Goal: Task Accomplishment & Management: Manage account settings

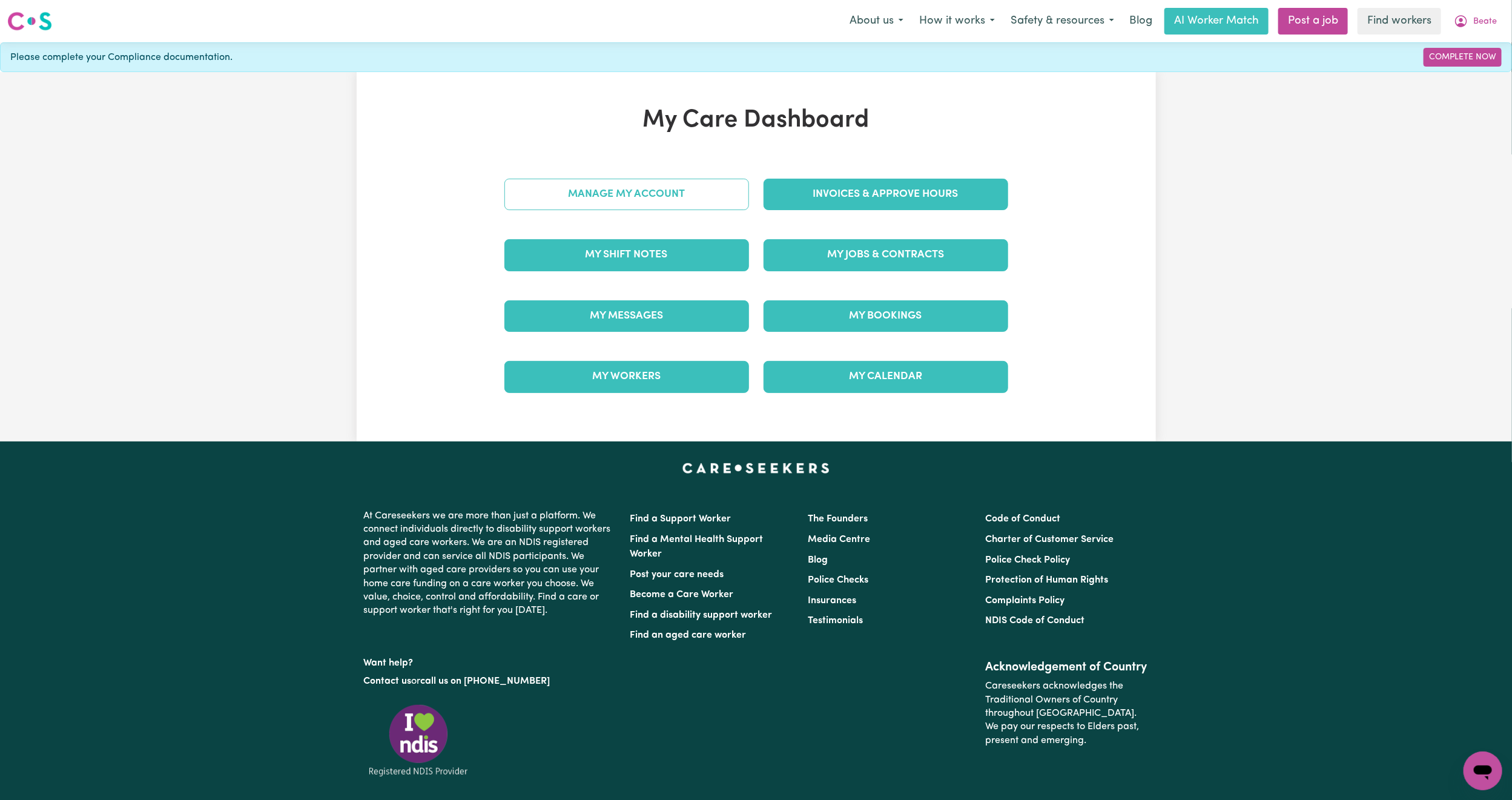
click at [649, 194] on link "Manage My Account" at bounding box center [627, 194] width 245 height 31
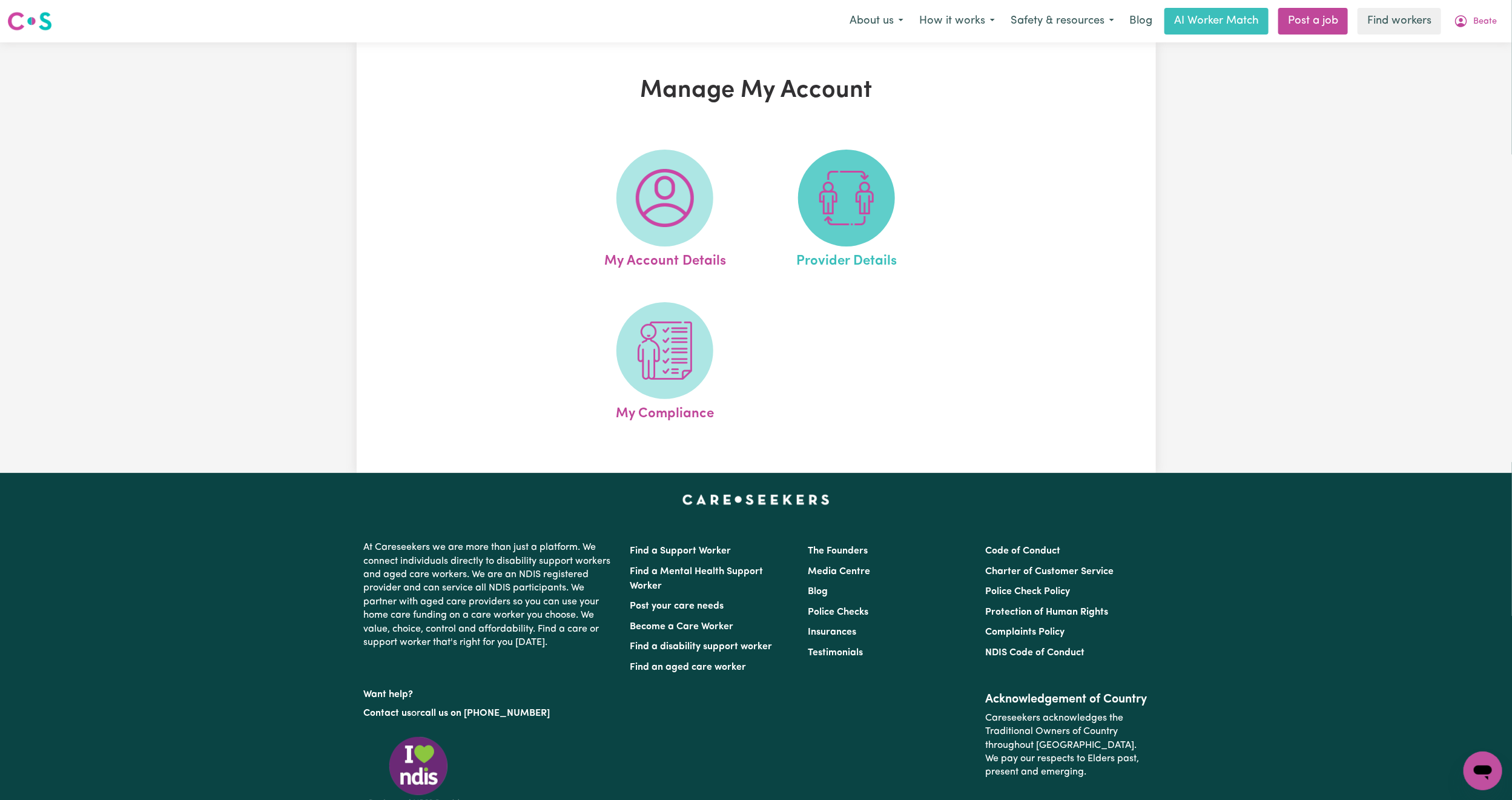
click at [844, 225] on img at bounding box center [847, 198] width 58 height 58
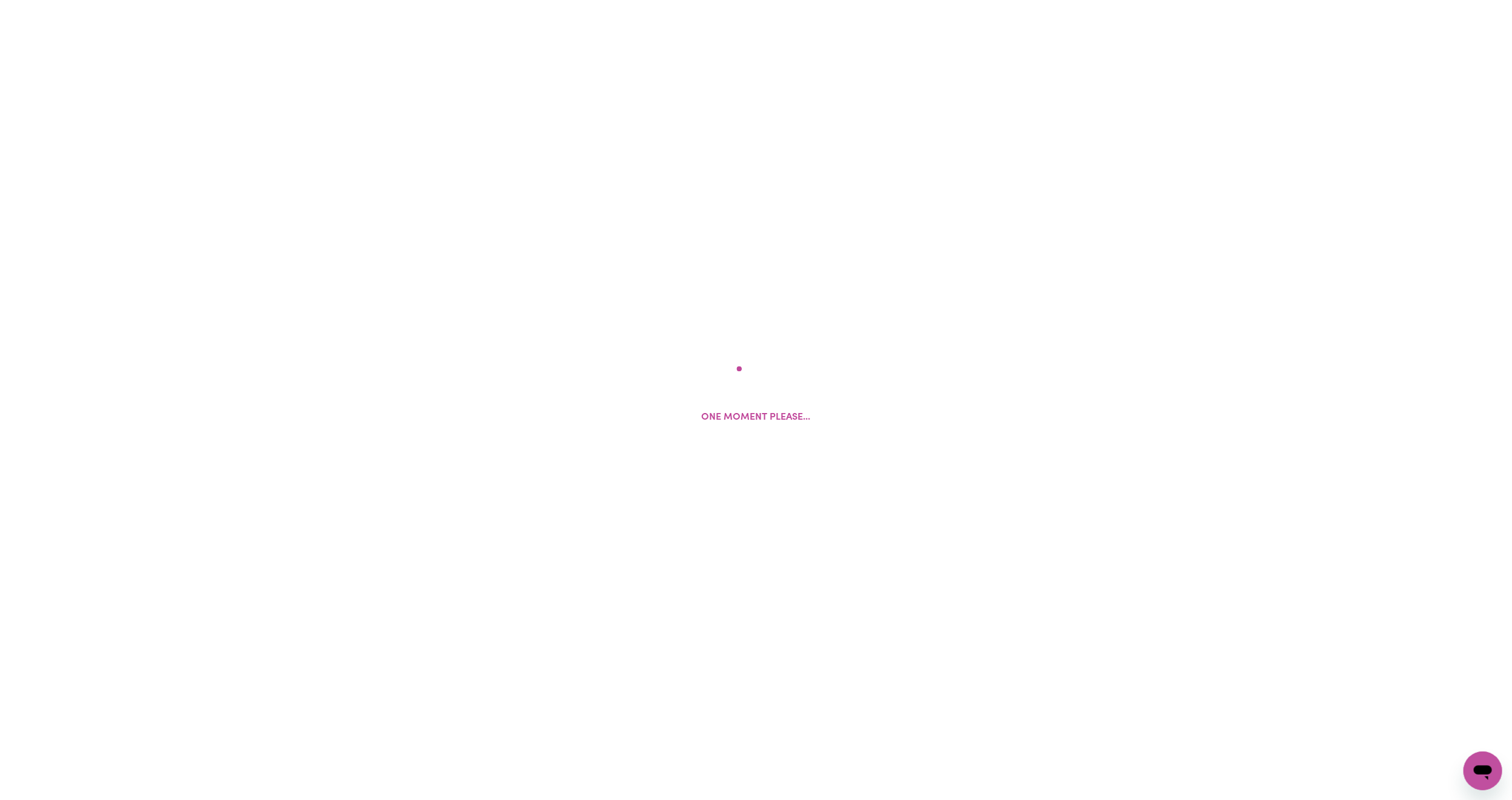
select select "AGED_HOME_CARE"
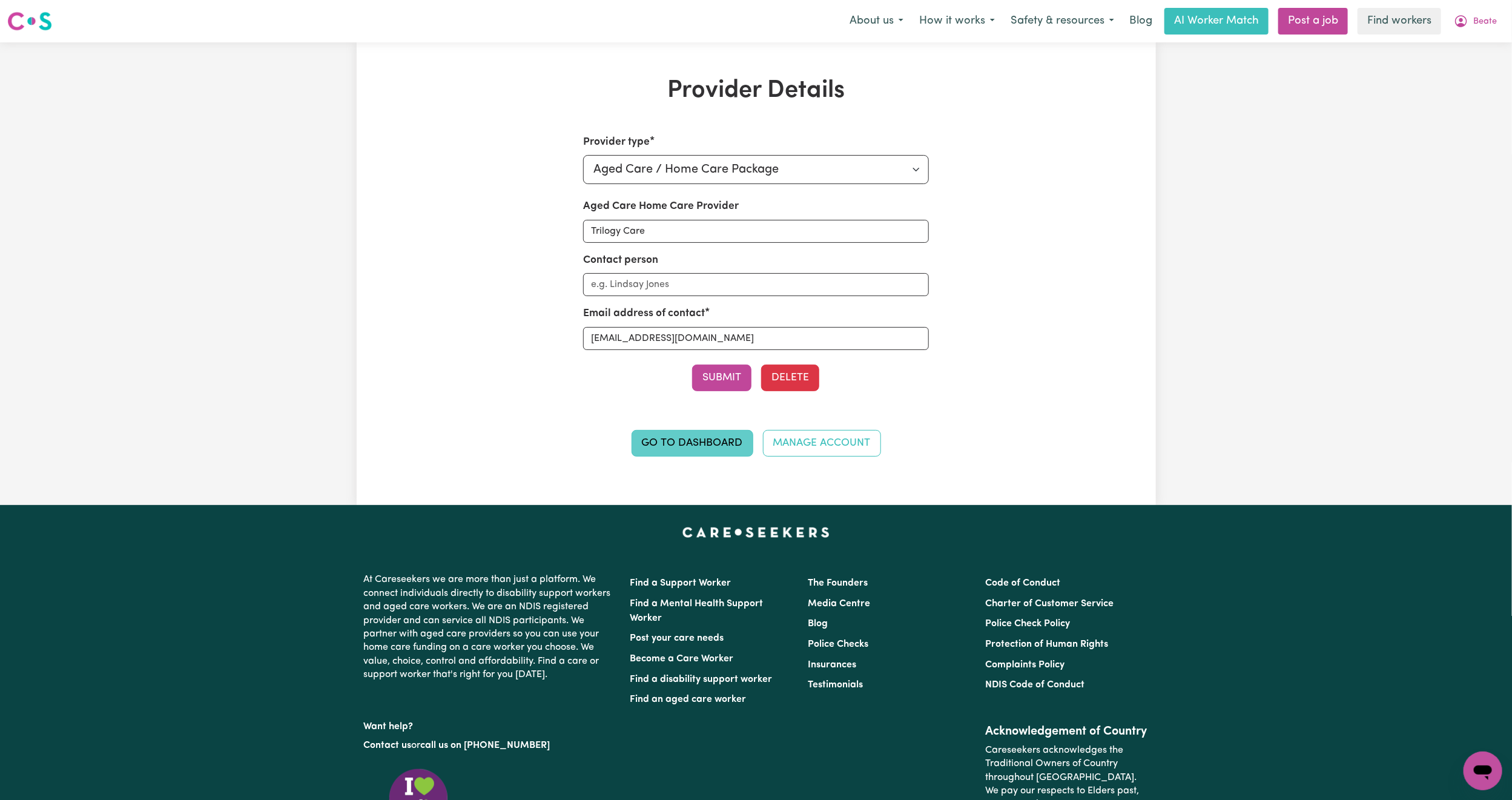
click at [703, 451] on link "Go to Dashboard" at bounding box center [692, 443] width 122 height 26
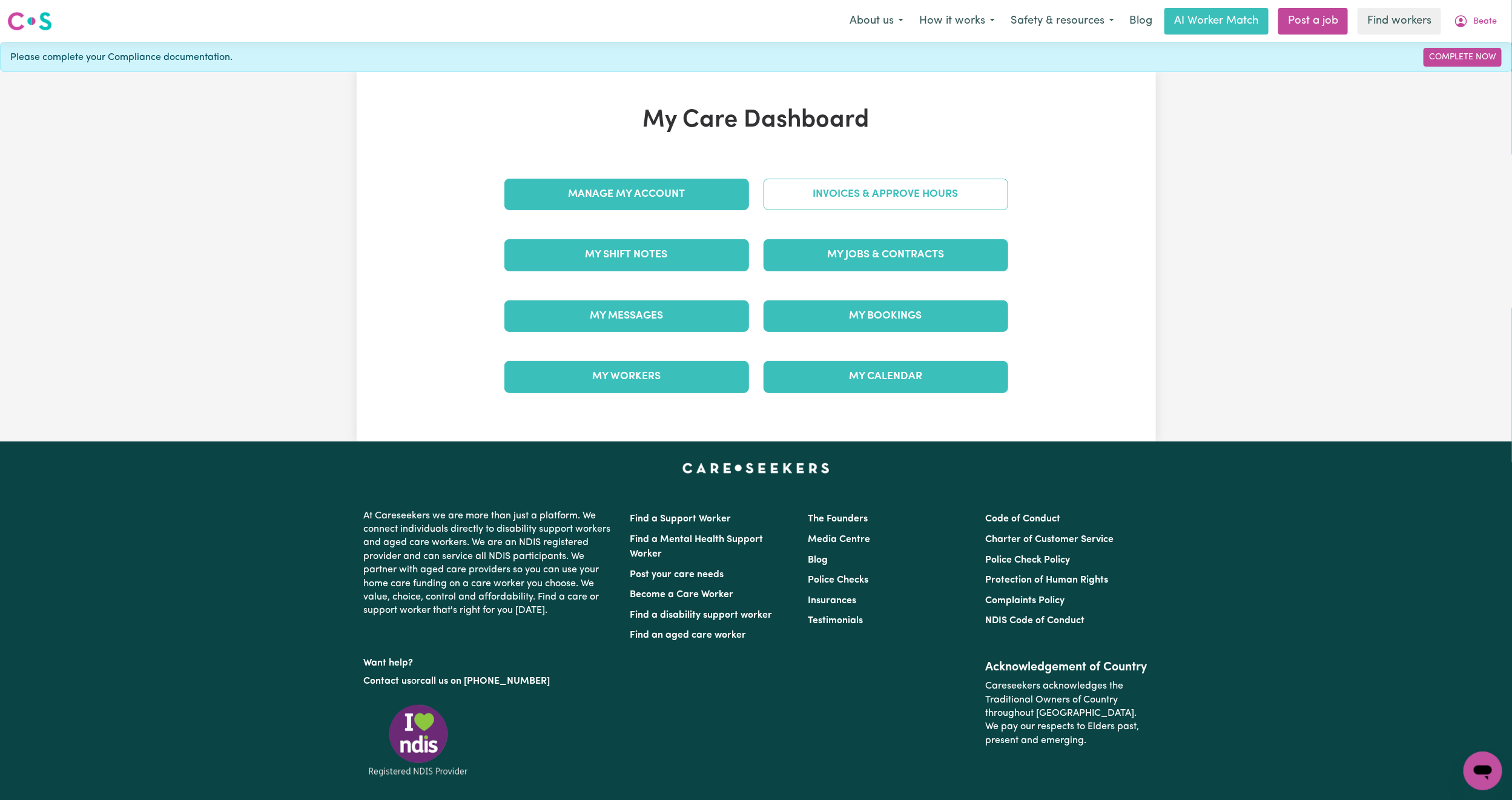
click at [816, 189] on link "Invoices & Approve Hours" at bounding box center [886, 194] width 245 height 31
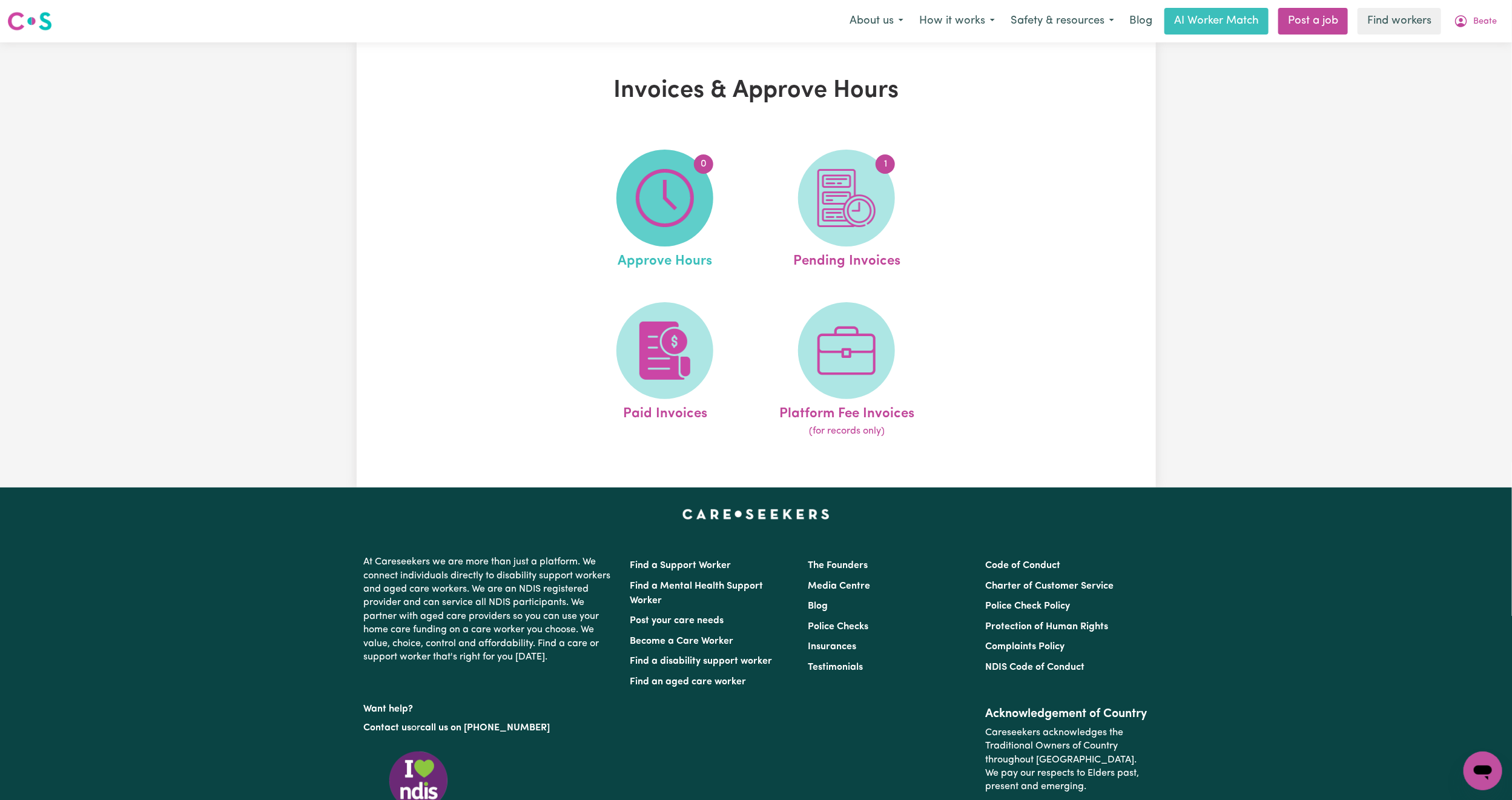
click at [683, 193] on img at bounding box center [665, 198] width 58 height 58
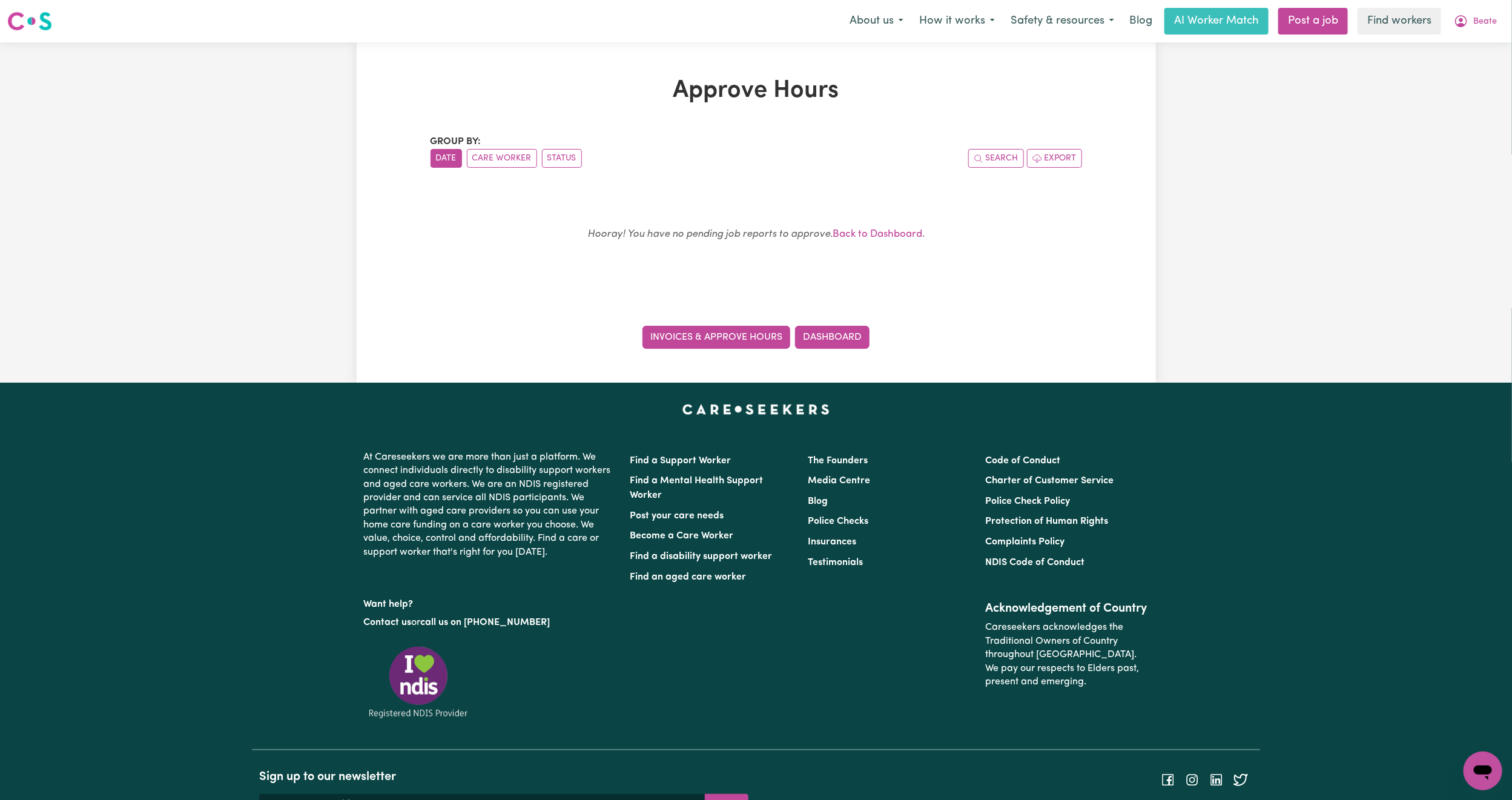
click at [709, 334] on link "Invoices & Approve Hours" at bounding box center [717, 338] width 148 height 23
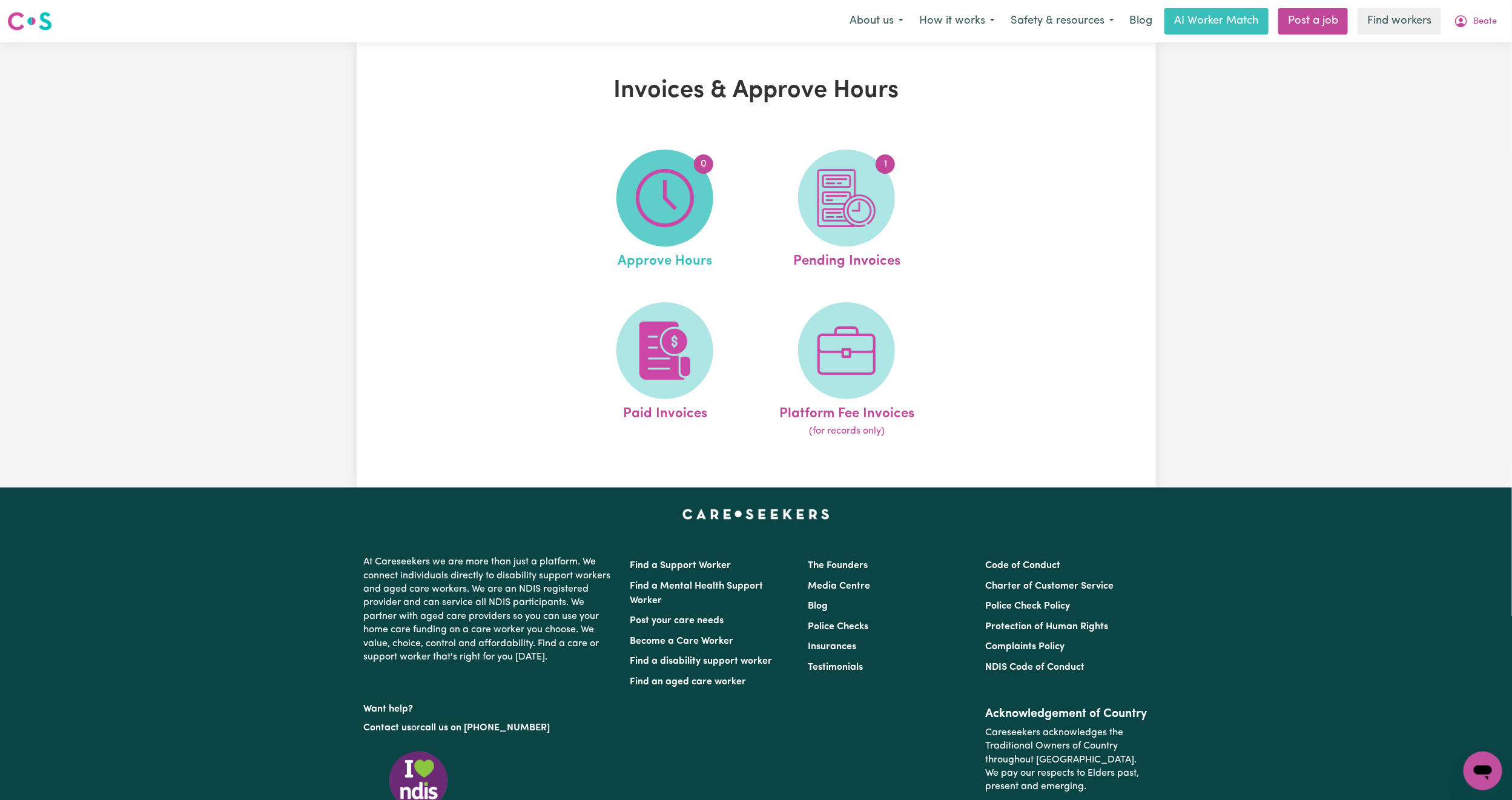
click at [647, 156] on span "0" at bounding box center [665, 198] width 97 height 97
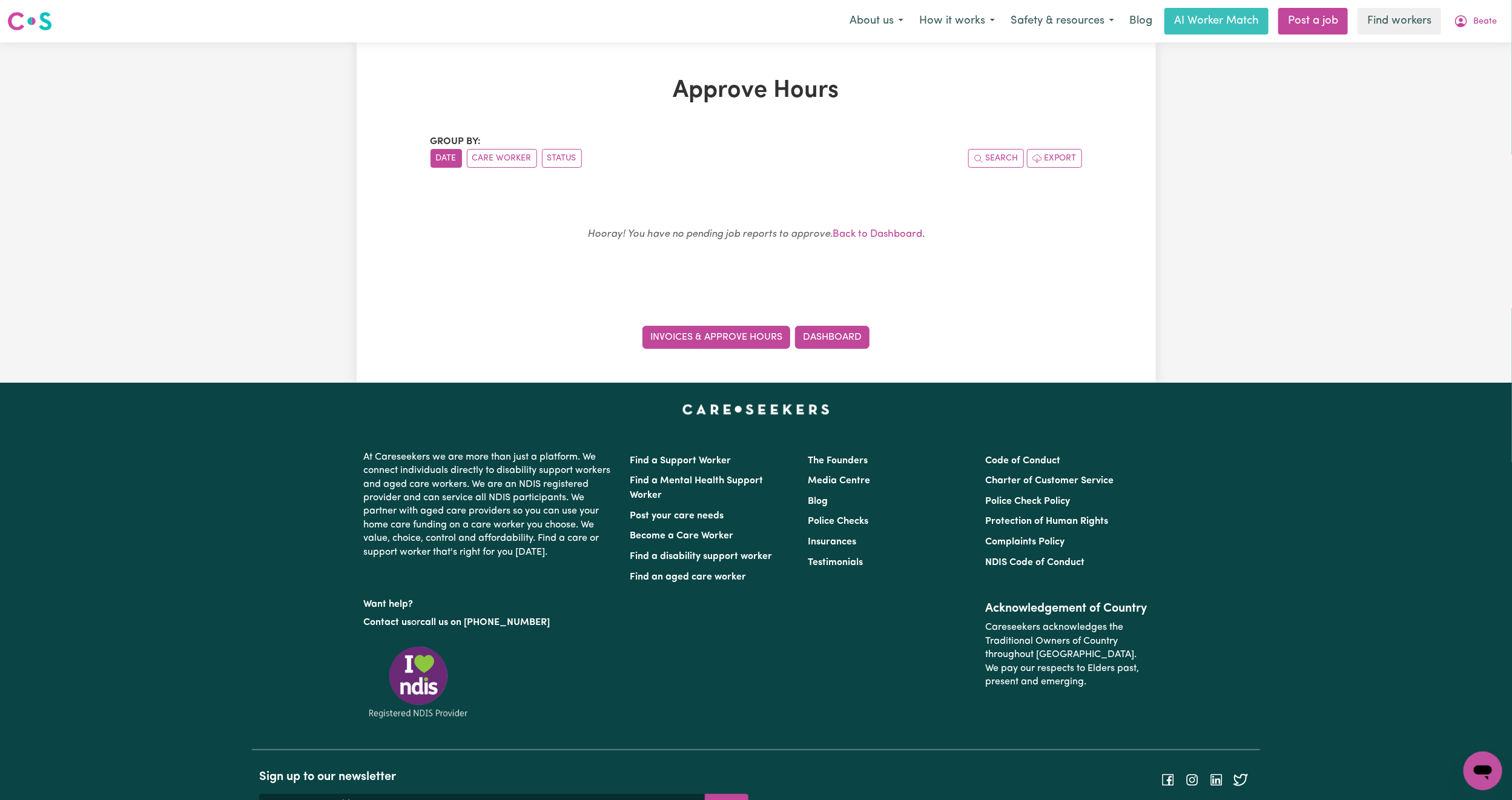
click at [676, 343] on link "Invoices & Approve Hours" at bounding box center [717, 338] width 148 height 23
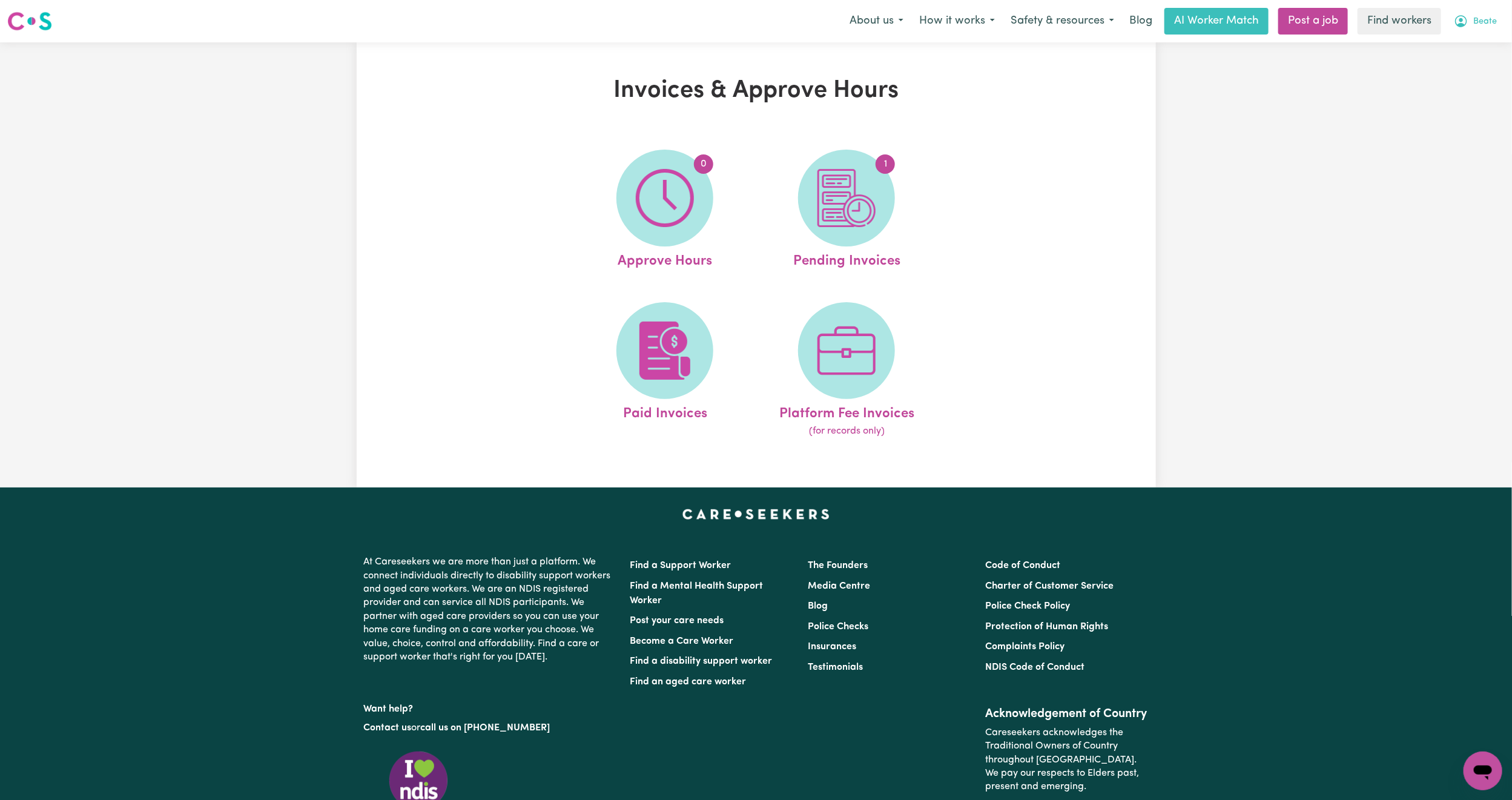
click at [1469, 22] on button "Beate" at bounding box center [1475, 20] width 58 height 25
click at [1455, 53] on link "My Dashboard" at bounding box center [1456, 48] width 96 height 23
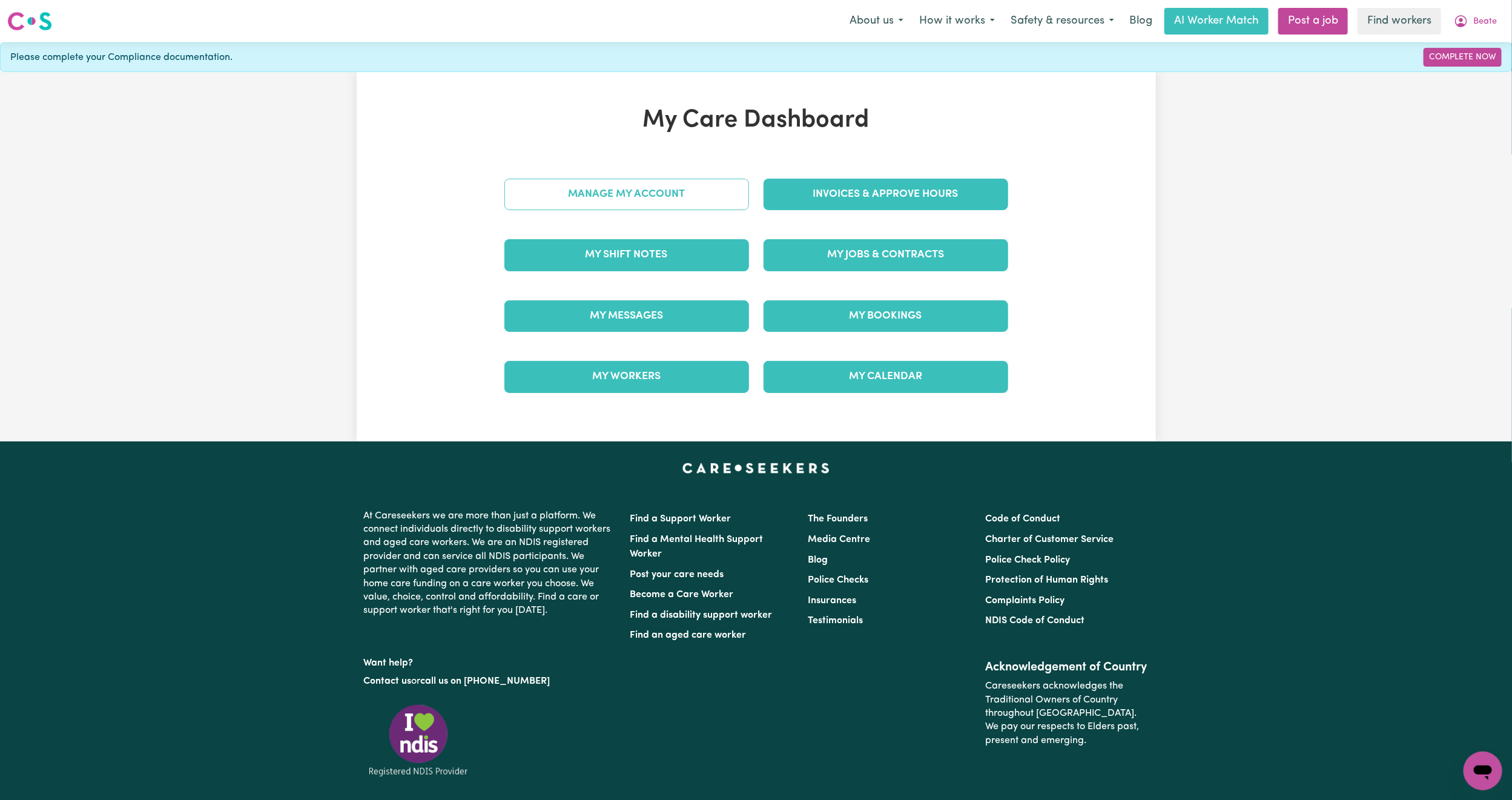
click at [609, 184] on link "Manage My Account" at bounding box center [627, 194] width 245 height 31
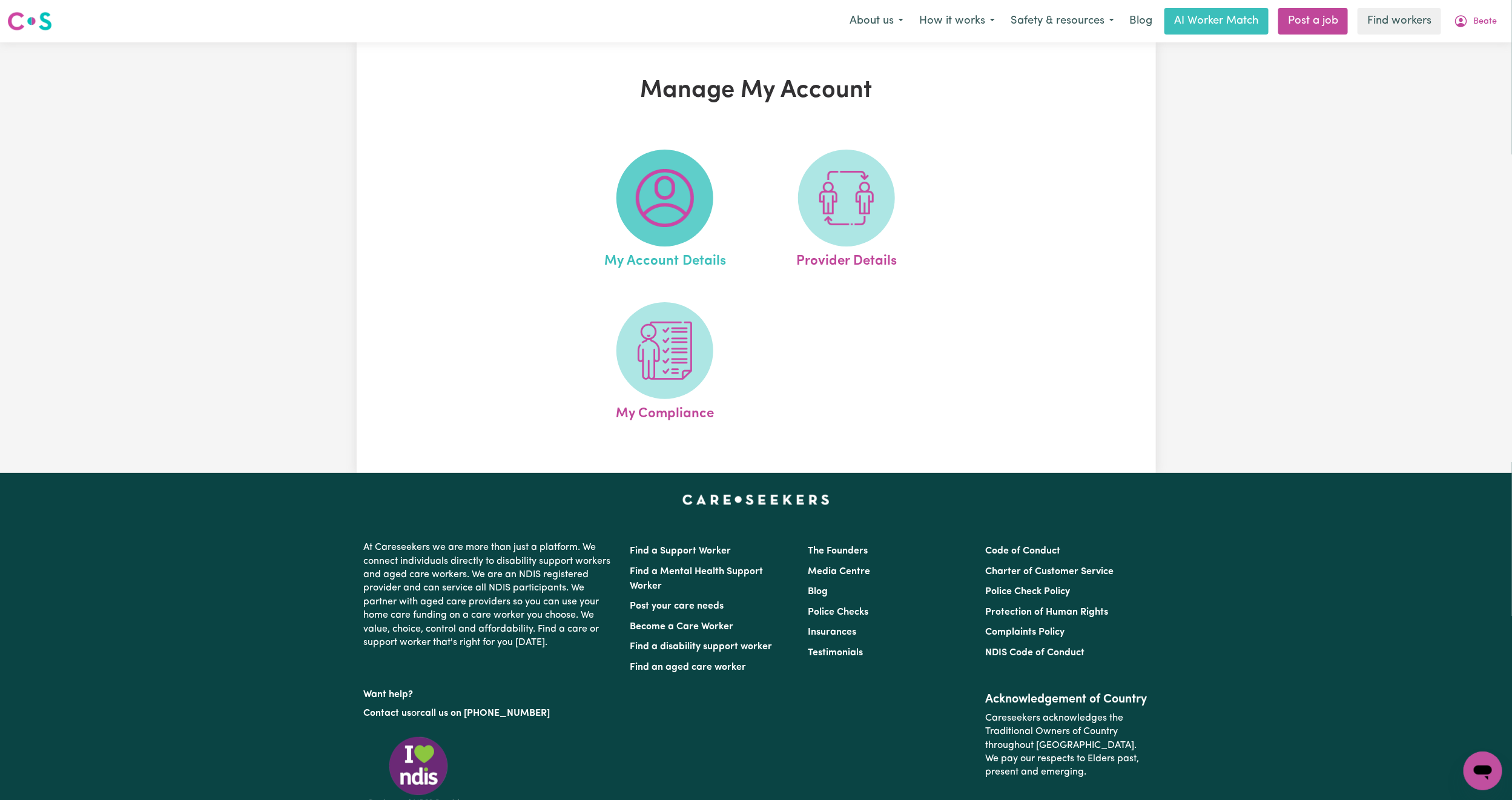
click at [662, 193] on img at bounding box center [665, 198] width 58 height 58
select select "call"
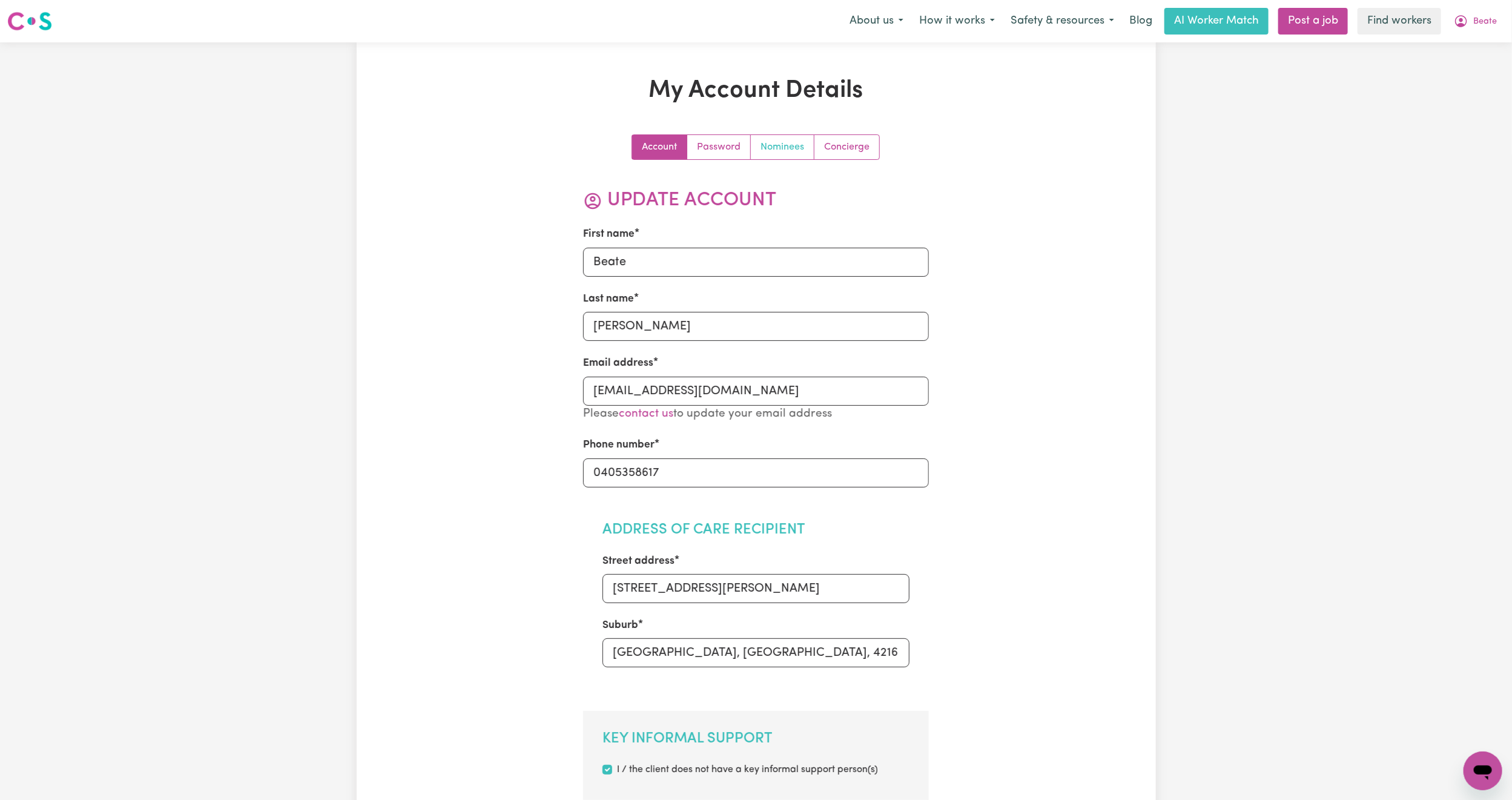
click at [785, 151] on link "Nominees" at bounding box center [782, 147] width 64 height 24
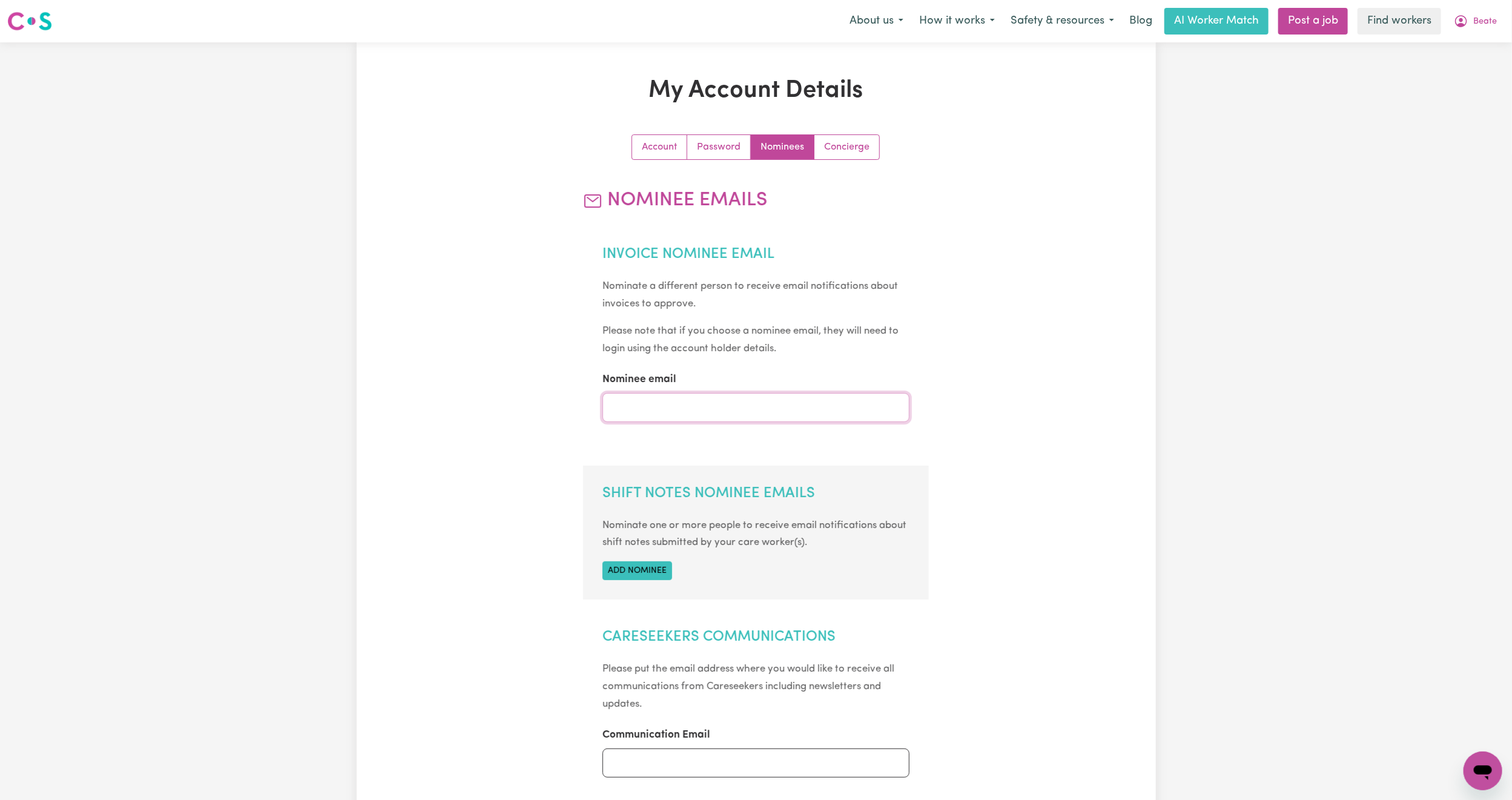
drag, startPoint x: 665, startPoint y: 414, endPoint x: 671, endPoint y: 420, distance: 8.5
click at [665, 414] on input "Nominee email" at bounding box center [756, 407] width 307 height 29
type input "[EMAIL_ADDRESS][DOMAIN_NAME]"
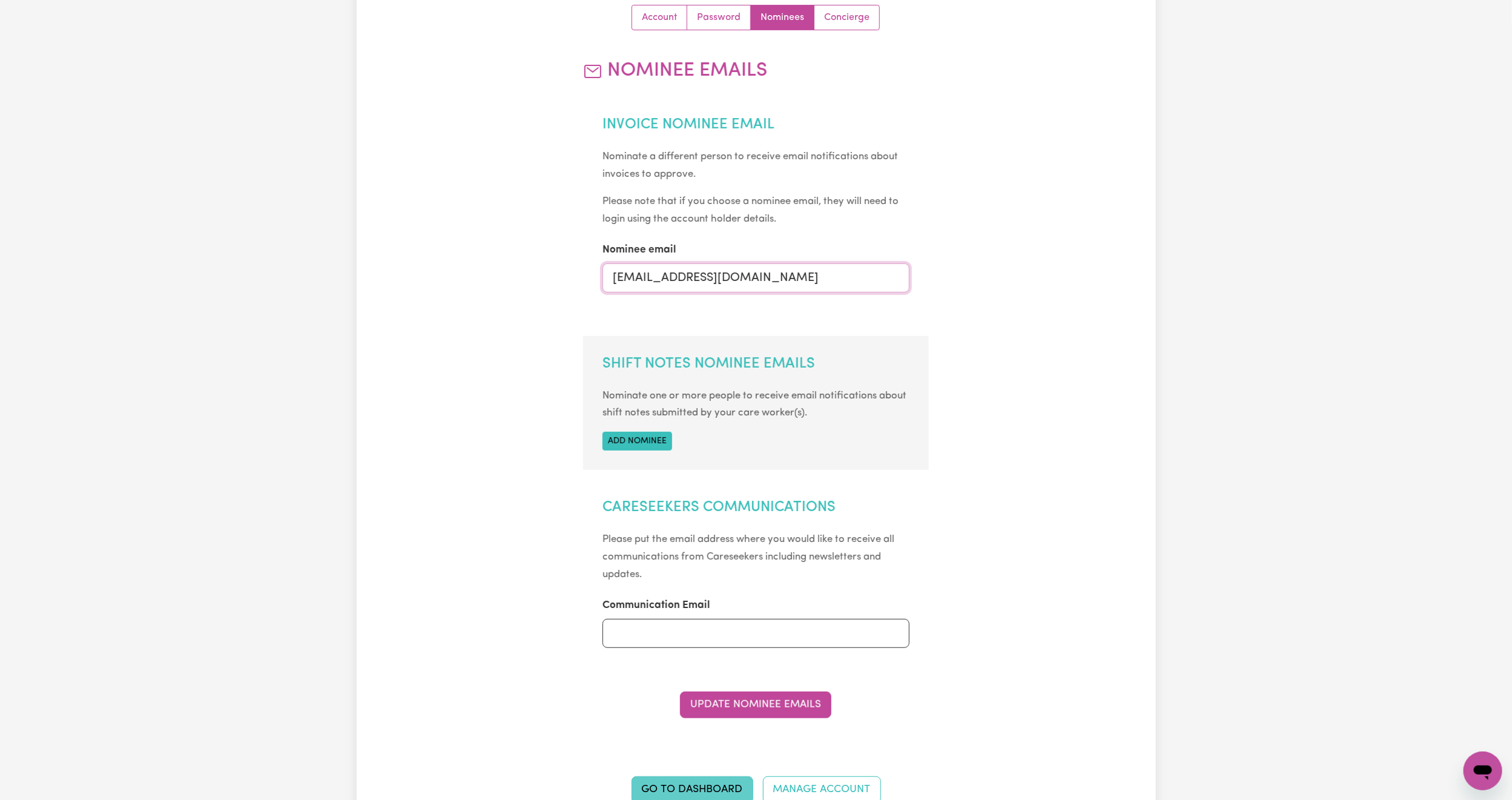
scroll to position [454, 0]
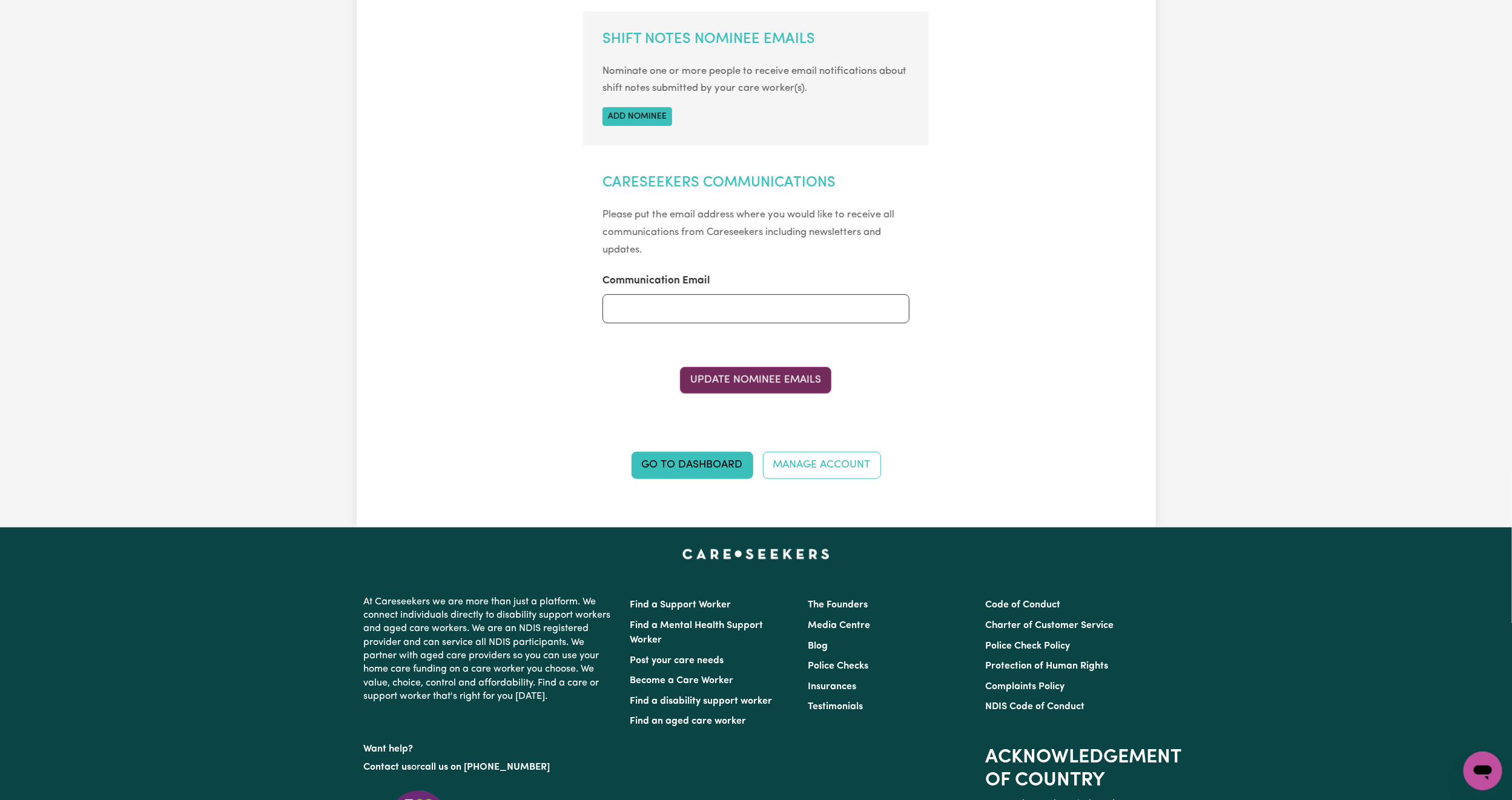
click at [785, 369] on button "Update Nominee Emails" at bounding box center [755, 380] width 151 height 26
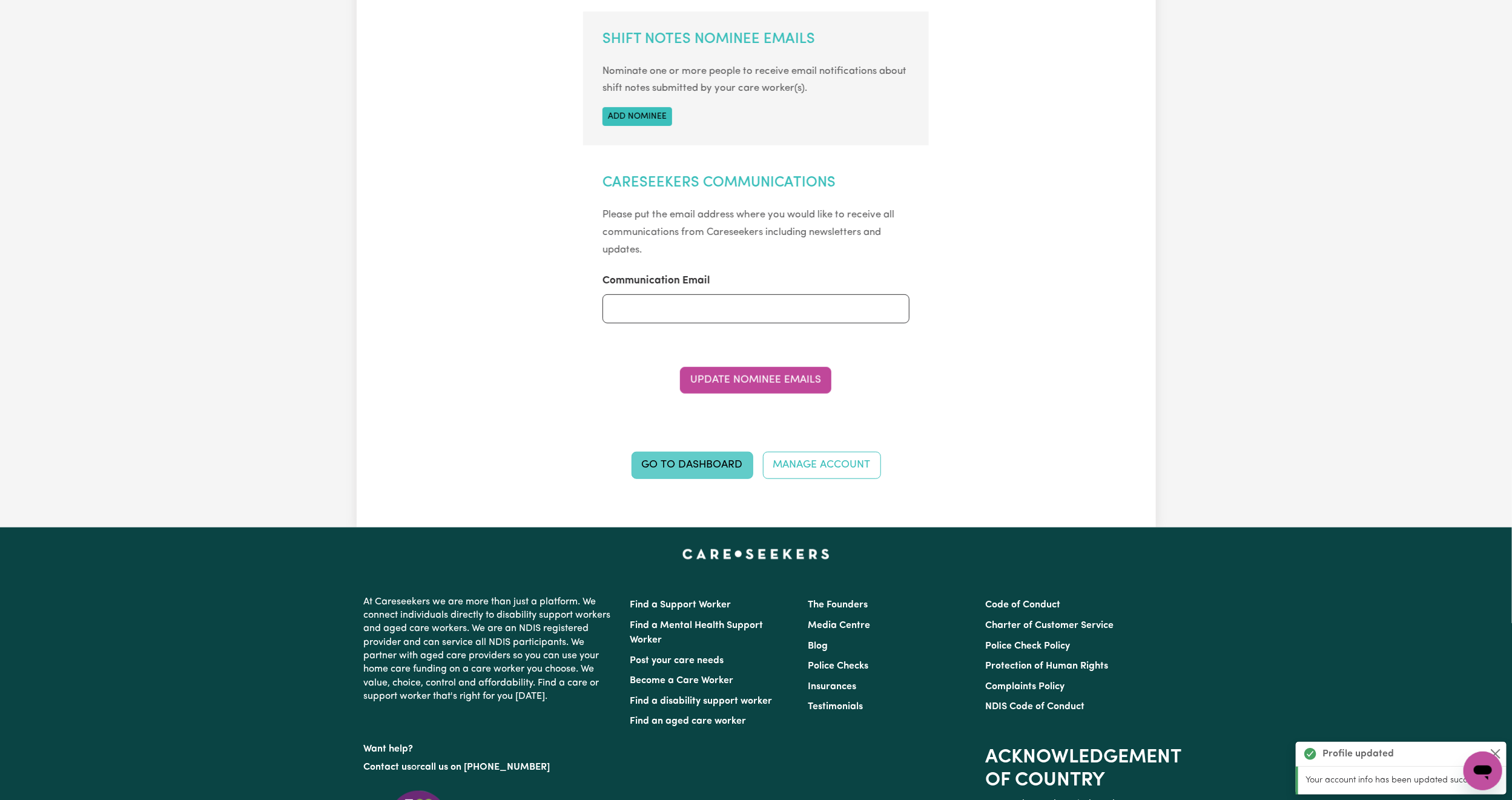
click at [683, 465] on link "Go to Dashboard" at bounding box center [692, 465] width 122 height 26
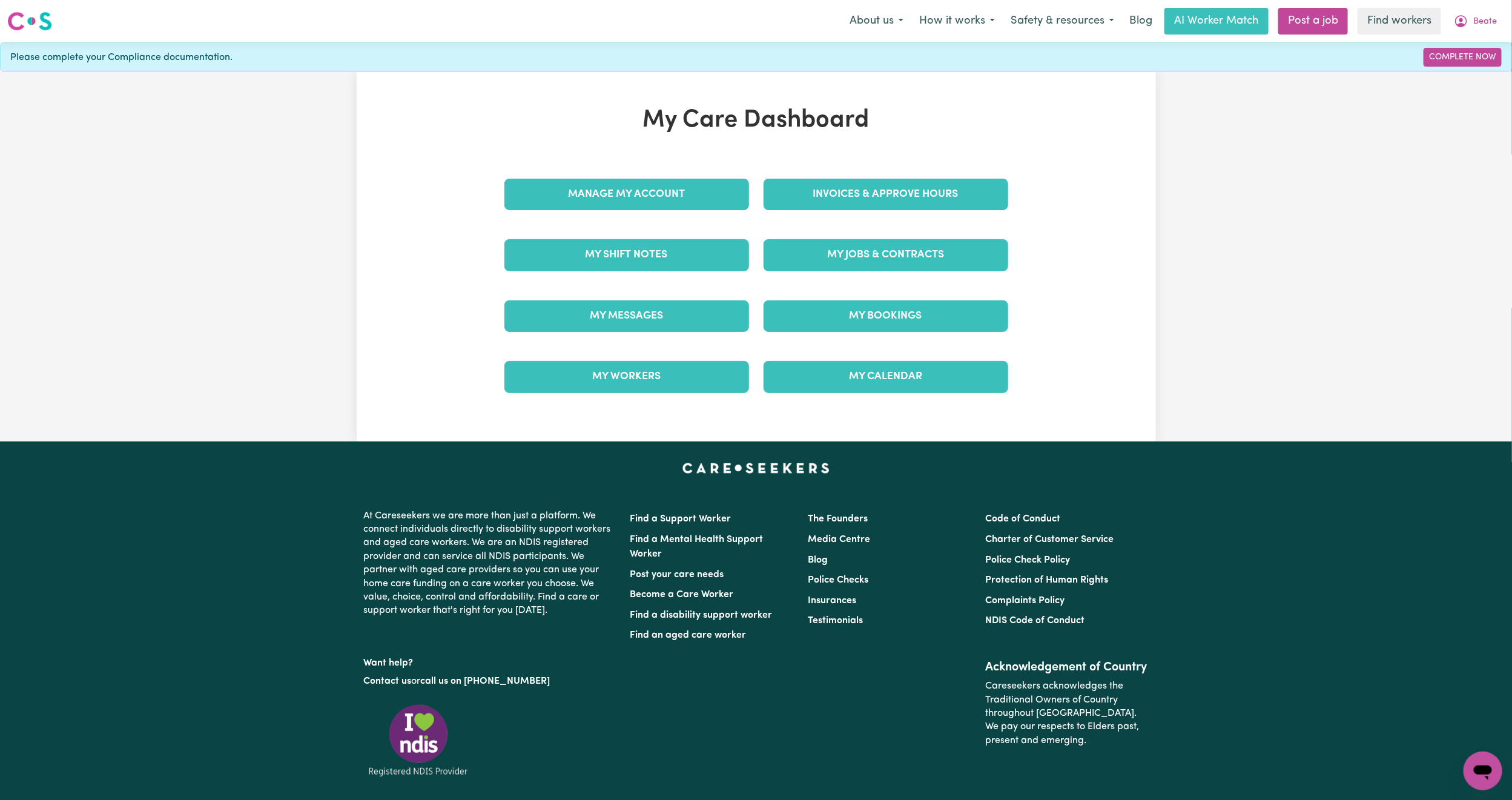
click at [640, 215] on div "Manage My Account" at bounding box center [627, 194] width 259 height 60
click at [642, 205] on link "Manage My Account" at bounding box center [627, 194] width 245 height 31
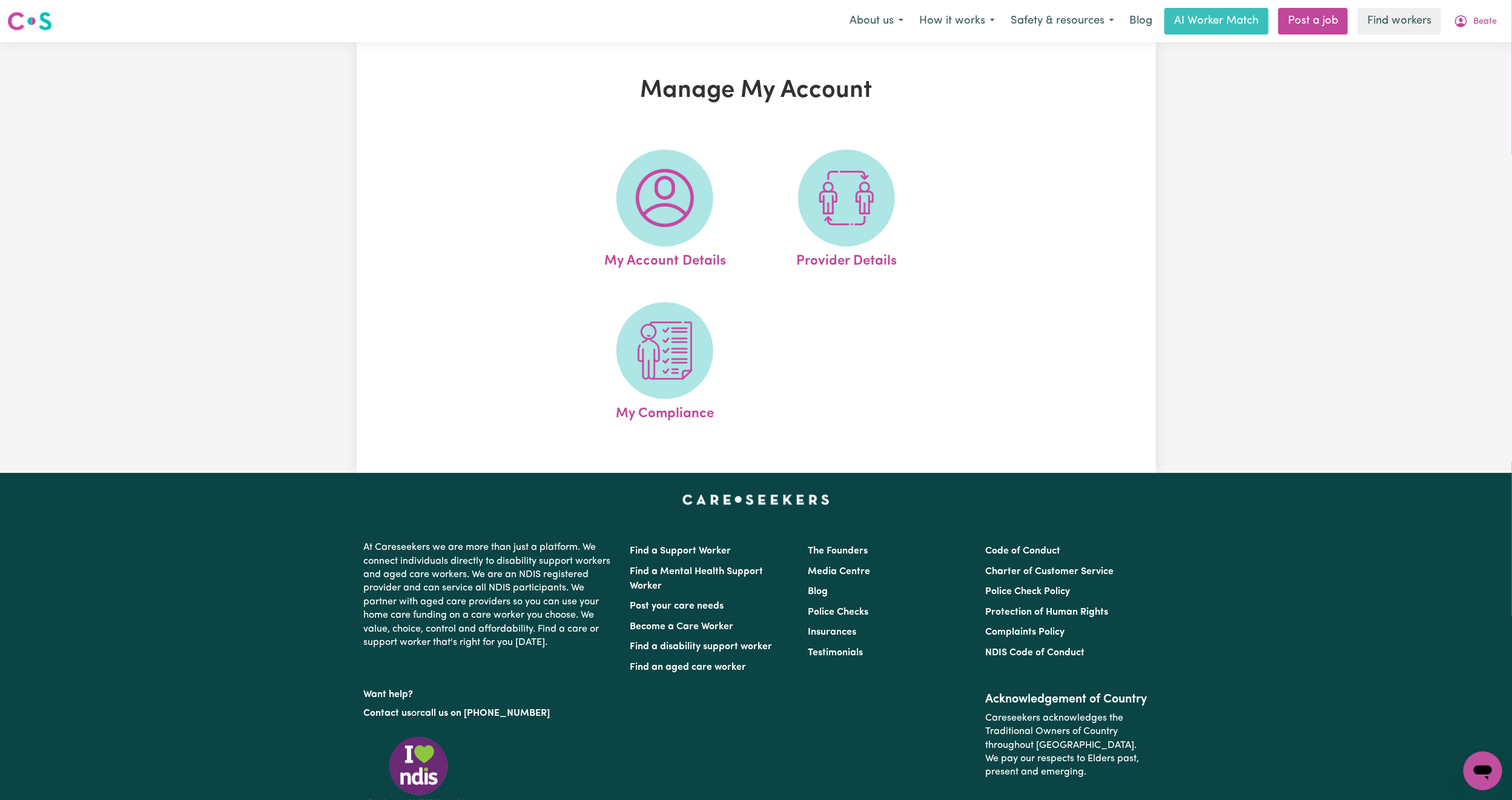
click at [642, 205] on img at bounding box center [665, 198] width 58 height 58
select select "call"
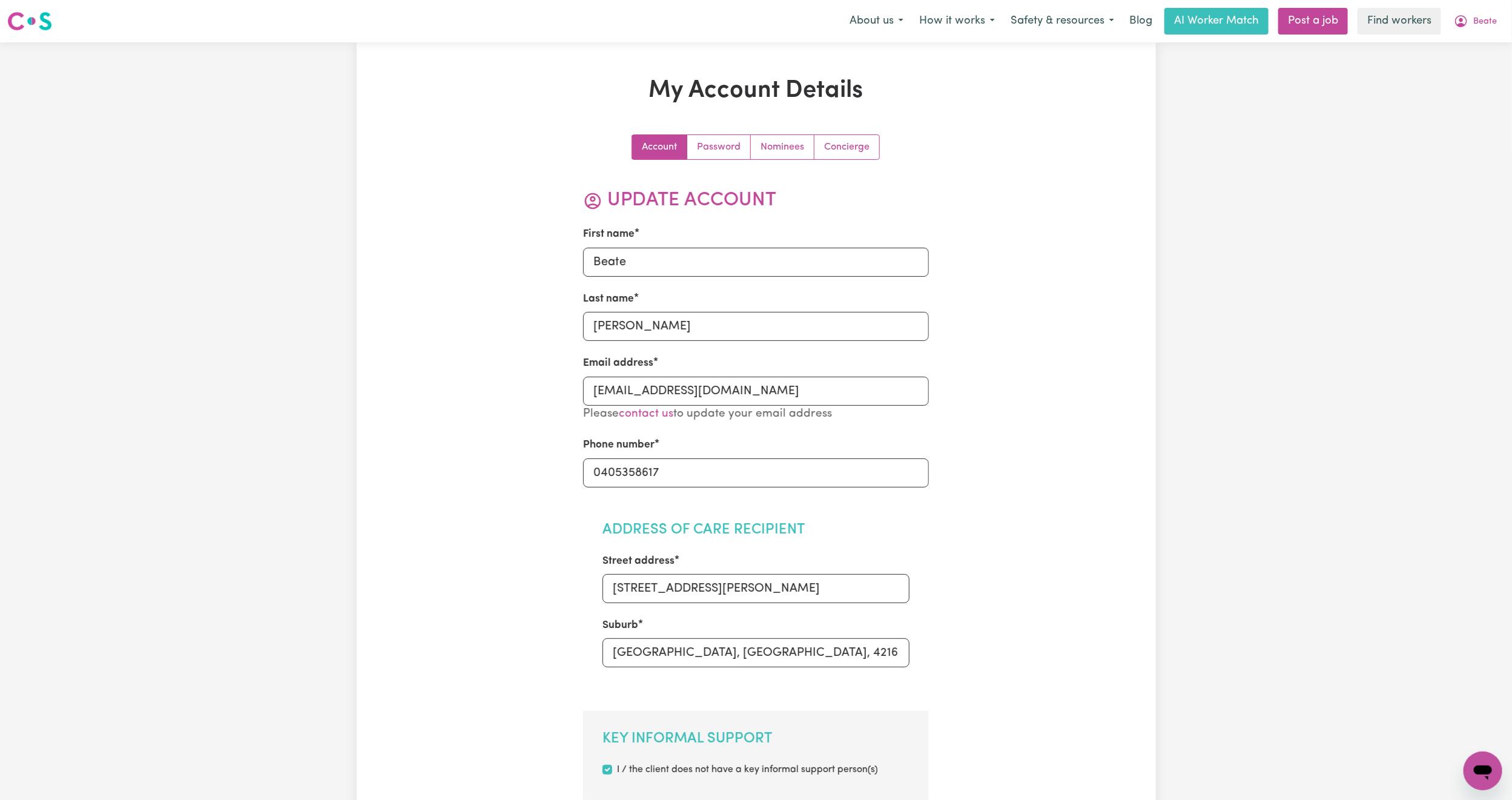
click at [663, 269] on input "Beate" at bounding box center [756, 262] width 346 height 29
click at [647, 322] on input "[PERSON_NAME]" at bounding box center [756, 326] width 346 height 29
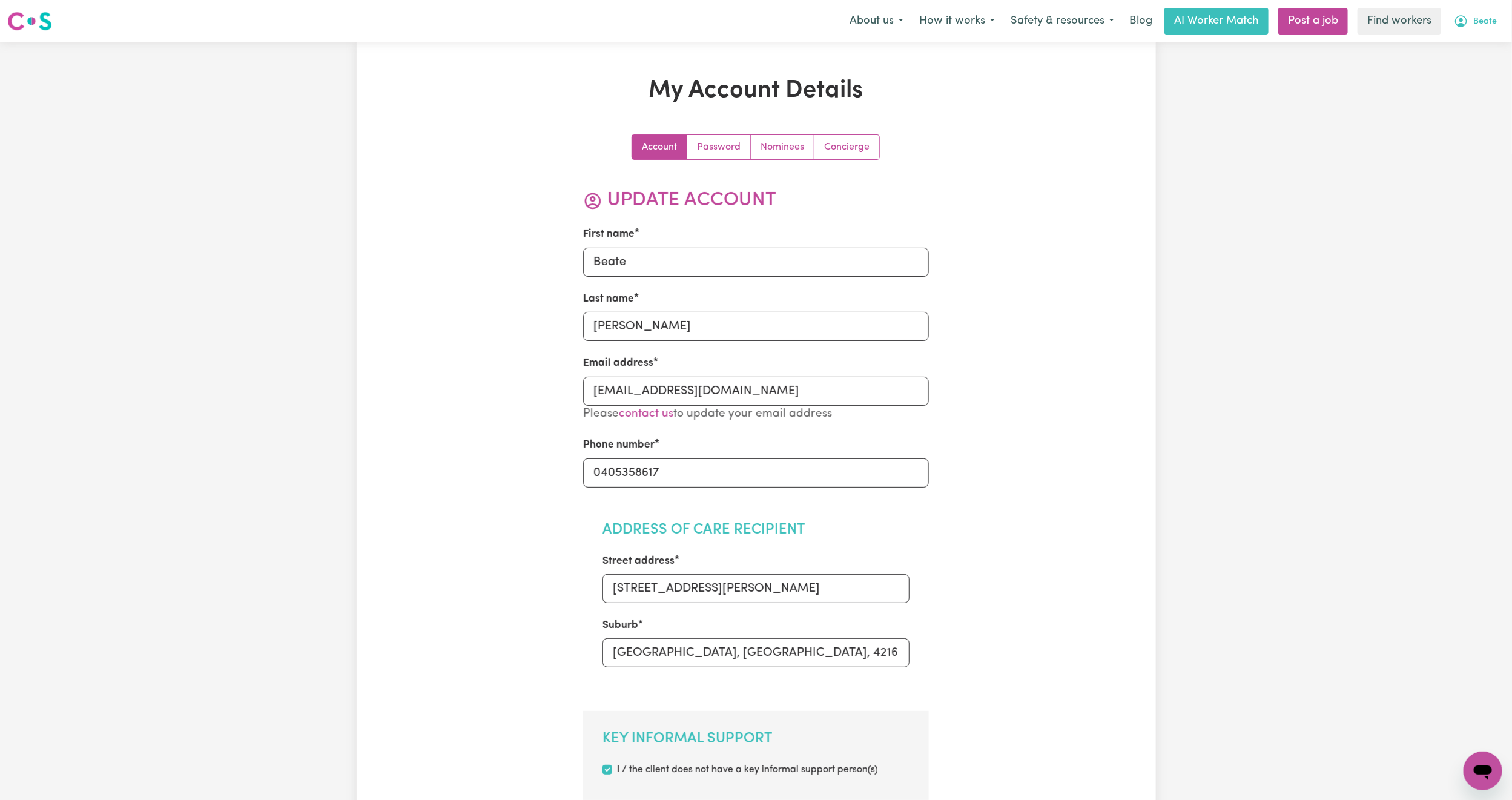
click at [1482, 26] on span "Beate" at bounding box center [1485, 22] width 24 height 14
click at [1461, 69] on link "Logout" at bounding box center [1456, 70] width 96 height 23
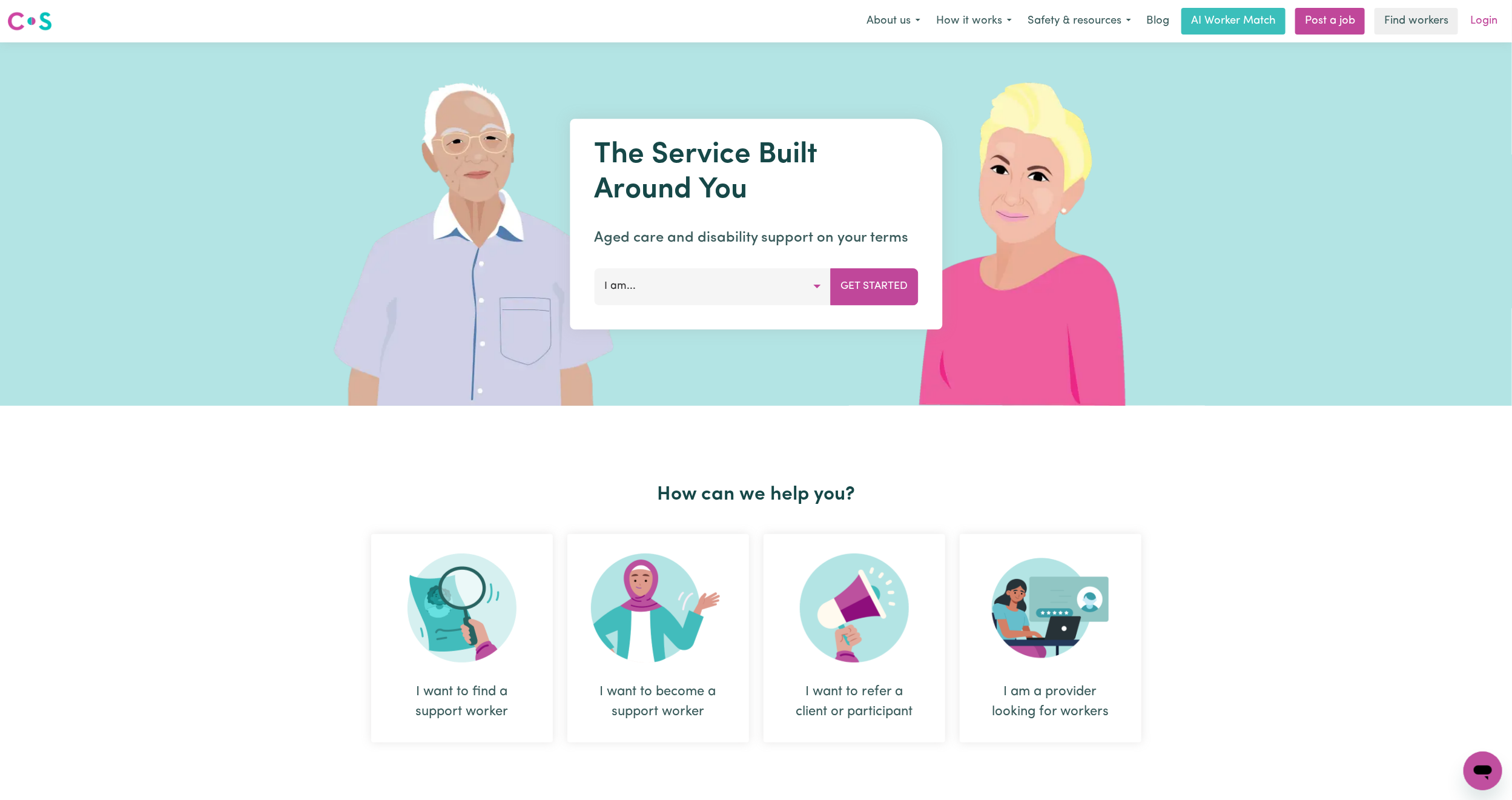
click at [1488, 24] on link "Login" at bounding box center [1484, 21] width 42 height 26
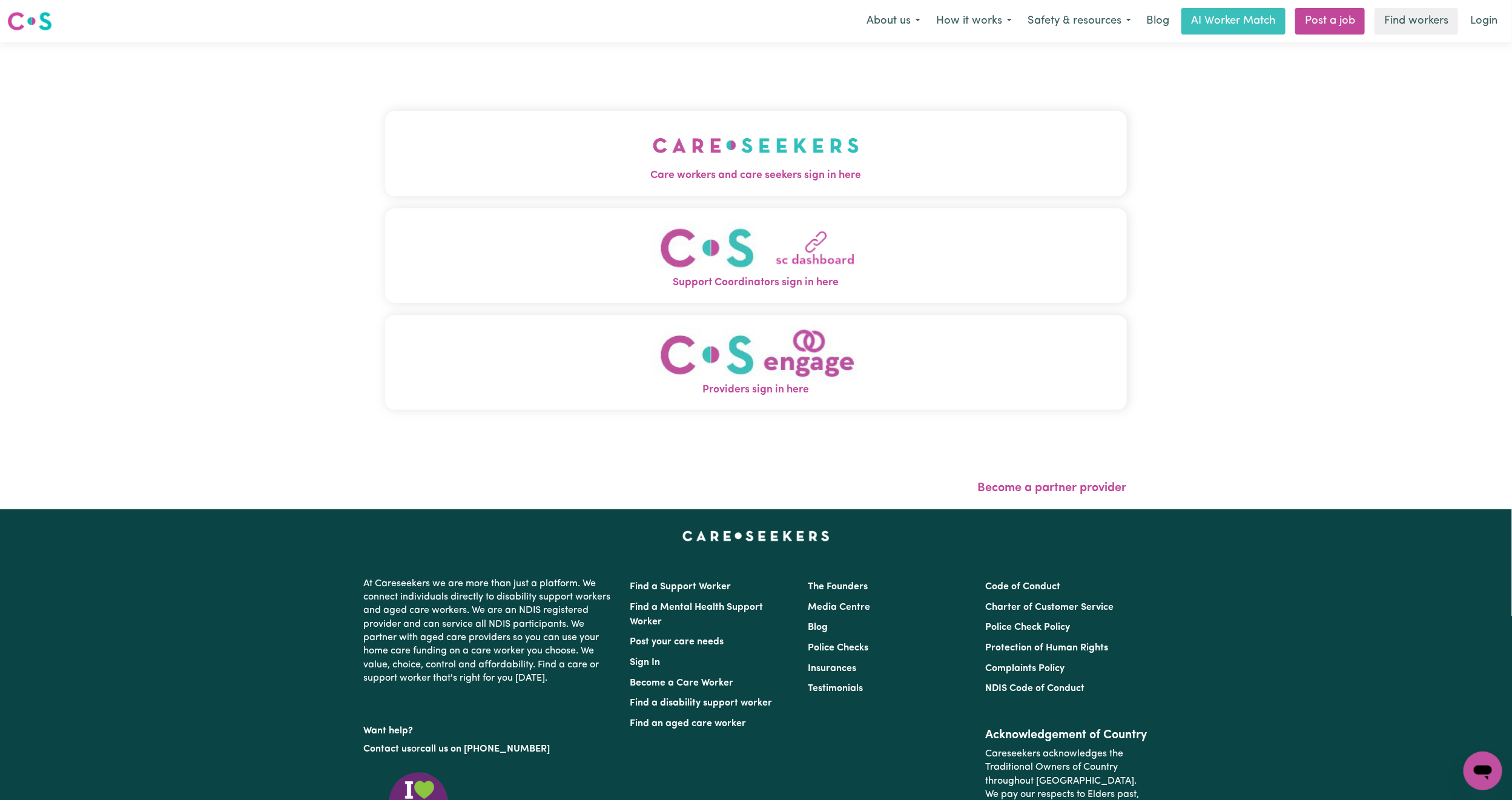
click at [504, 142] on button "Care workers and care seekers sign in here" at bounding box center [756, 153] width 742 height 85
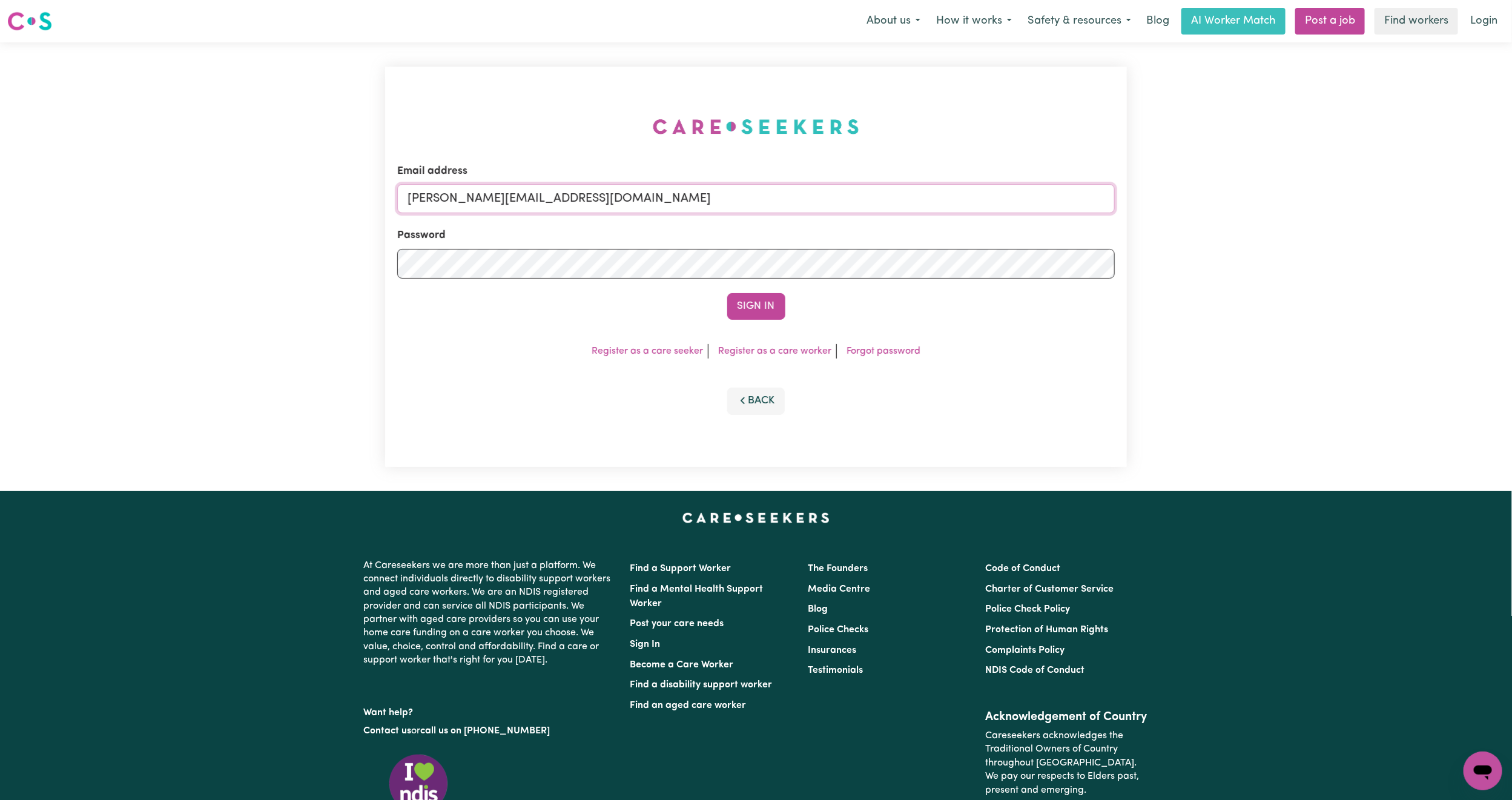
click at [547, 204] on input "[PERSON_NAME][EMAIL_ADDRESS][DOMAIN_NAME]" at bounding box center [756, 198] width 717 height 29
drag, startPoint x: 469, startPoint y: 197, endPoint x: 854, endPoint y: 295, distance: 397.3
click at [854, 295] on form "Email address [EMAIL_ADDRESS][PERSON_NAME][DOMAIN_NAME] Password Sign In" at bounding box center [756, 242] width 717 height 156
type input "superuser~[EMAIL_ADDRESS][DOMAIN_NAME]"
click at [734, 299] on button "Sign In" at bounding box center [757, 306] width 58 height 26
